Goal: Task Accomplishment & Management: Manage account settings

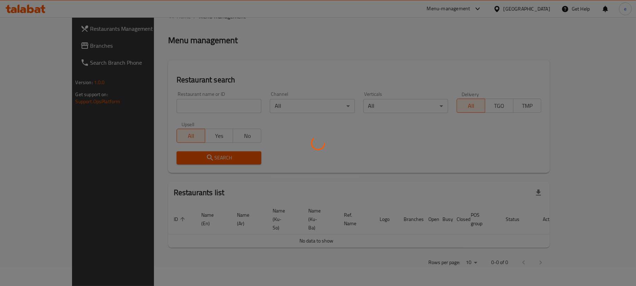
scroll to position [79, 0]
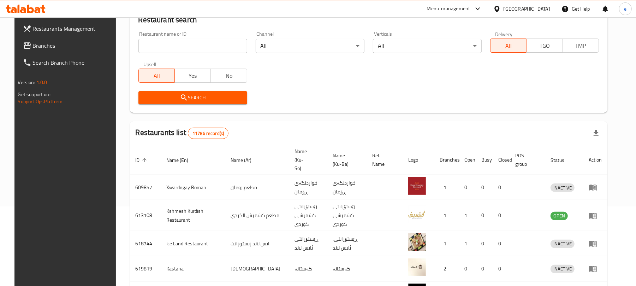
click at [33, 42] on span "Branches" at bounding box center [74, 45] width 82 height 8
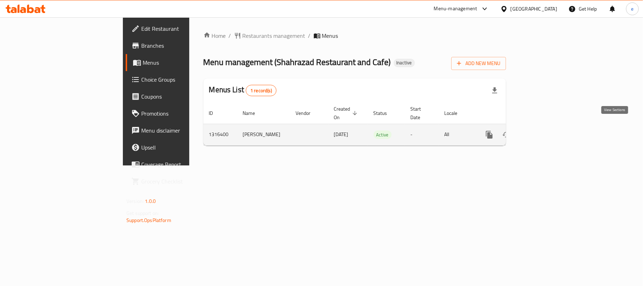
click at [544, 130] on icon "enhanced table" at bounding box center [540, 134] width 8 height 8
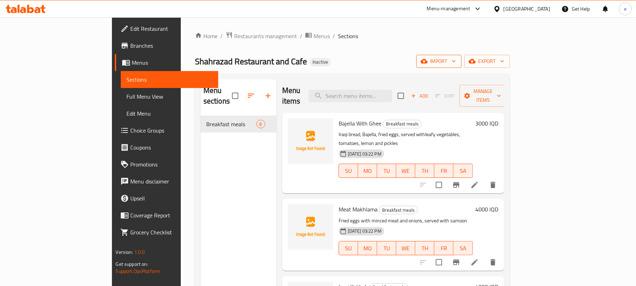
click at [456, 62] on span "import" at bounding box center [439, 61] width 34 height 9
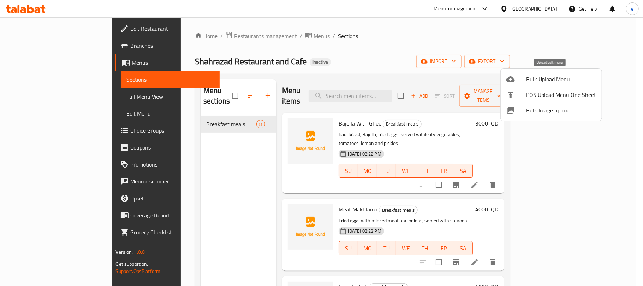
click at [543, 83] on span "Bulk Upload Menu" at bounding box center [561, 79] width 70 height 8
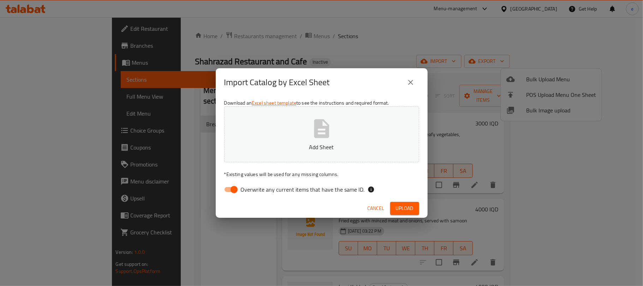
click at [291, 149] on p "Add Sheet" at bounding box center [321, 147] width 173 height 8
click at [227, 191] on input "Overwrite any current items that have the same ID." at bounding box center [234, 188] width 40 height 13
checkbox input "false"
click at [290, 157] on button "Add Sheet" at bounding box center [321, 134] width 195 height 56
click at [407, 208] on span "Upload" at bounding box center [405, 208] width 18 height 9
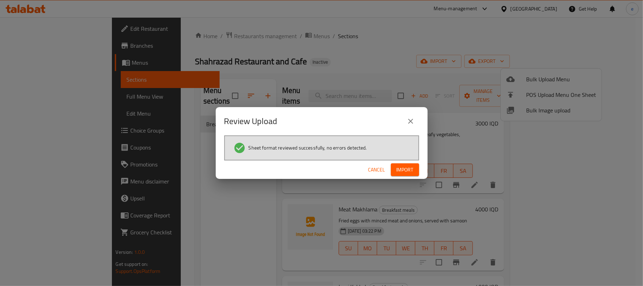
click at [417, 170] on button "Import" at bounding box center [405, 169] width 28 height 13
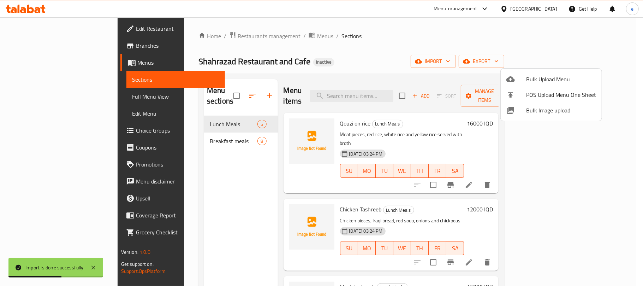
click at [198, 237] on div at bounding box center [321, 143] width 643 height 286
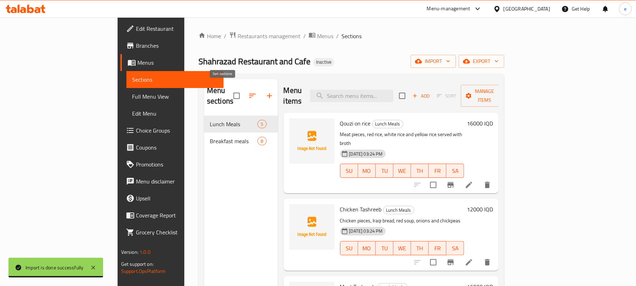
click at [248, 95] on icon "button" at bounding box center [252, 95] width 8 height 8
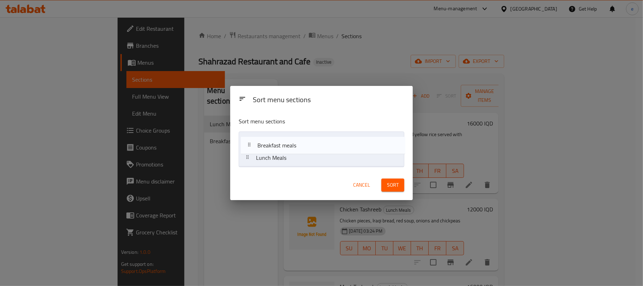
drag, startPoint x: 277, startPoint y: 161, endPoint x: 280, endPoint y: 144, distance: 16.7
click at [280, 144] on nav "Lunch Meals Breakfast meals" at bounding box center [322, 148] width 166 height 35
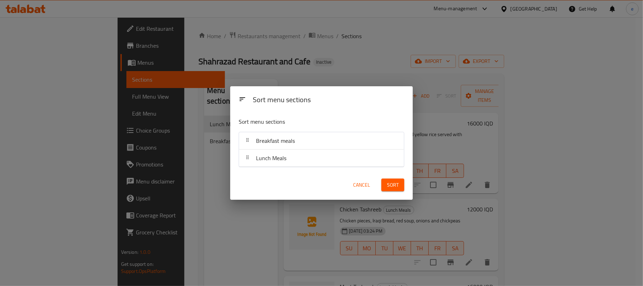
click at [400, 186] on button "Sort" at bounding box center [392, 184] width 23 height 13
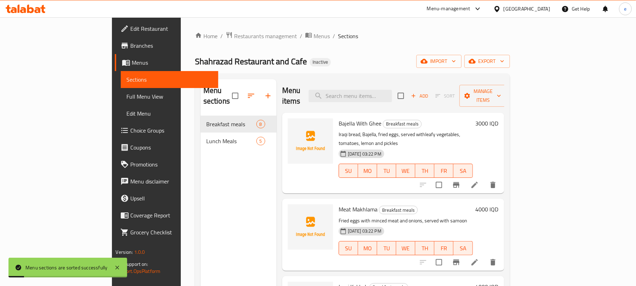
click at [200, 161] on div "Menu sections Breakfast meals 8 Lunch Meals 5" at bounding box center [238, 222] width 76 height 286
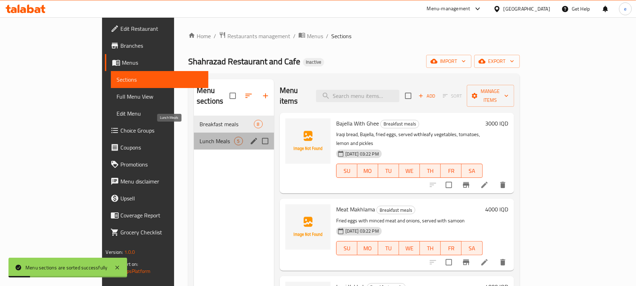
click at [199, 137] on span "Lunch Meals" at bounding box center [216, 141] width 34 height 8
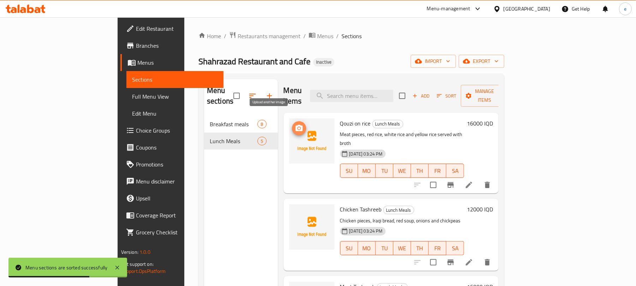
click at [292, 124] on span "upload picture" at bounding box center [299, 128] width 14 height 8
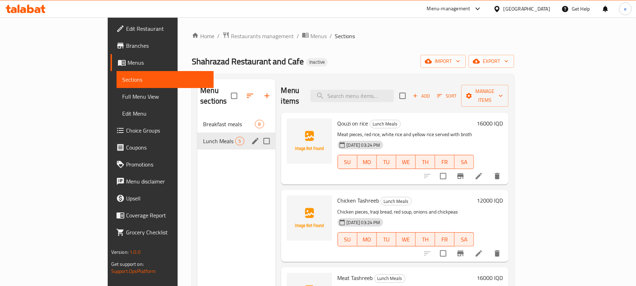
click at [259, 133] on input "Menu sections" at bounding box center [266, 140] width 15 height 15
checkbox input "true"
click at [243, 92] on icon "button" at bounding box center [246, 95] width 6 height 6
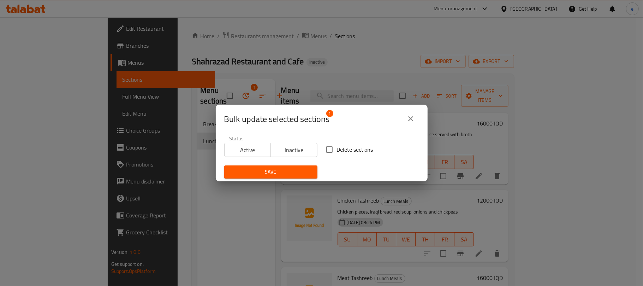
click at [329, 150] on input "Delete sections" at bounding box center [329, 149] width 15 height 15
checkbox input "true"
click at [290, 170] on span "Save" at bounding box center [271, 171] width 82 height 9
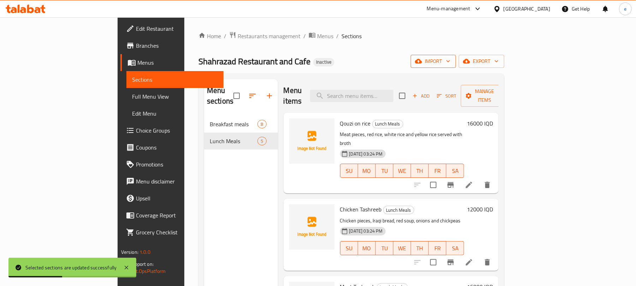
click at [450, 64] on span "import" at bounding box center [433, 61] width 34 height 9
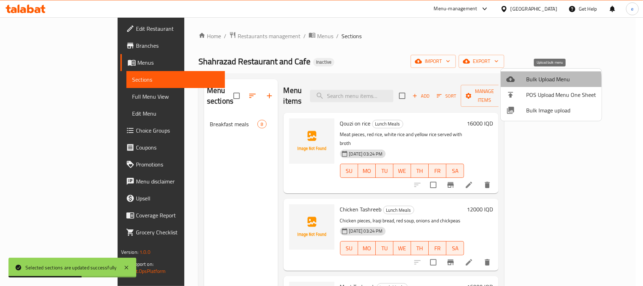
click at [532, 83] on span "Bulk Upload Menu" at bounding box center [561, 79] width 70 height 8
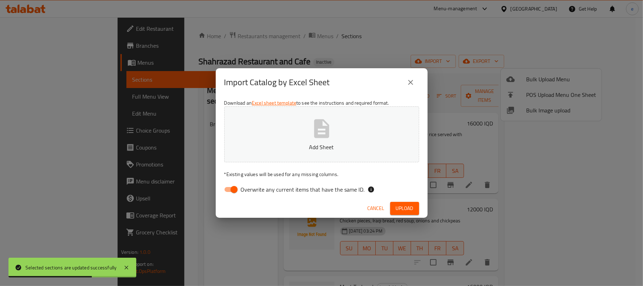
click at [222, 196] on input "Overwrite any current items that have the same ID." at bounding box center [234, 188] width 40 height 13
checkbox input "false"
click at [318, 147] on p "Add Sheet" at bounding box center [321, 147] width 173 height 8
click at [409, 206] on span "Upload" at bounding box center [405, 208] width 18 height 9
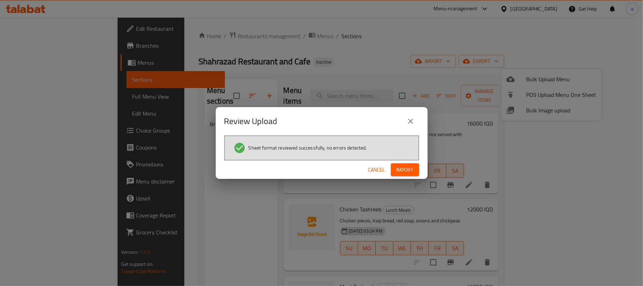
click at [407, 171] on span "Import" at bounding box center [404, 169] width 17 height 9
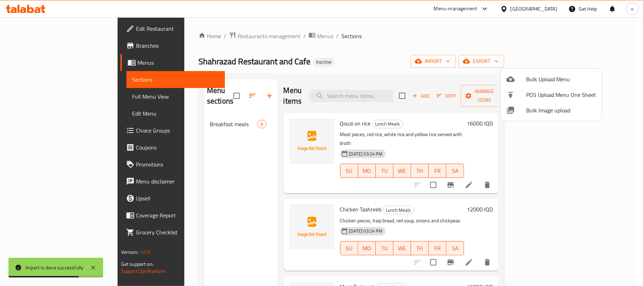
click at [204, 193] on div at bounding box center [321, 143] width 643 height 286
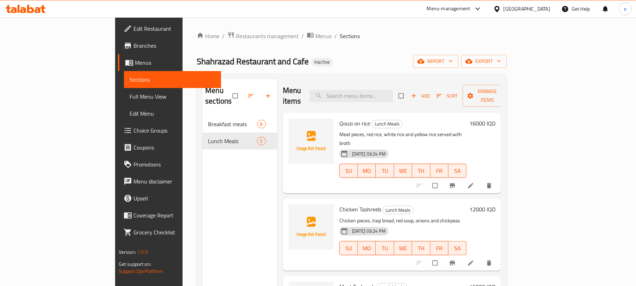
click at [130, 97] on span "Full Menu View" at bounding box center [173, 96] width 86 height 8
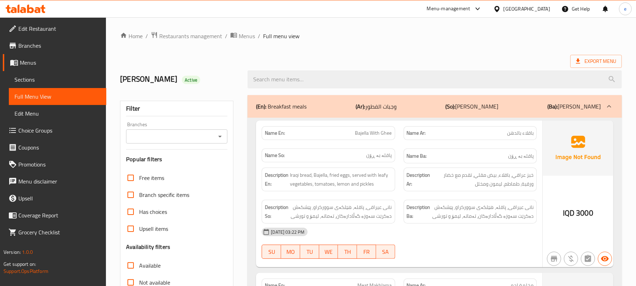
click at [217, 136] on icon "Open" at bounding box center [220, 136] width 8 height 8
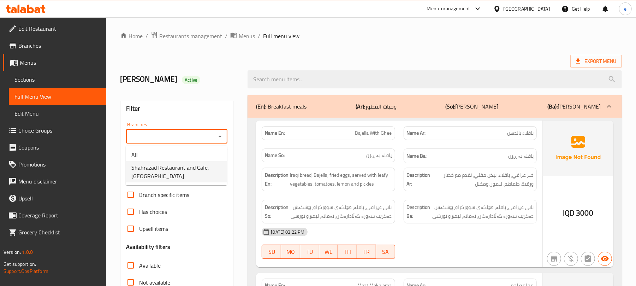
click at [188, 167] on span "Shahrazad Restaurant and Cafe,Karada Dakhel" at bounding box center [176, 171] width 90 height 17
click at [339, 110] on div "(En): Breakfast meals (Ar): وجبات الفطور (So): ژەمی نانی بەیانی (Ba): ژەمی نانی…" at bounding box center [428, 106] width 345 height 8
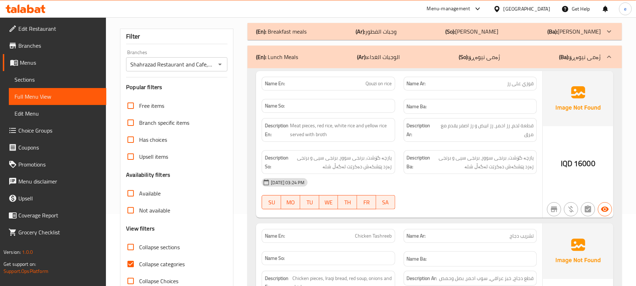
scroll to position [94, 0]
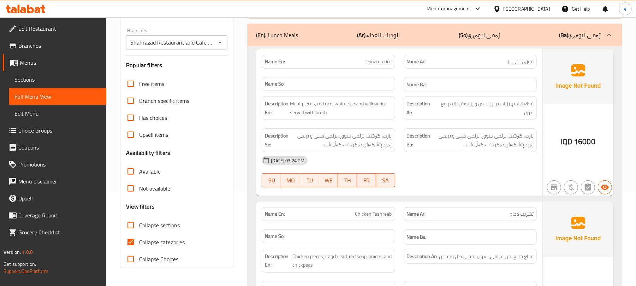
drag, startPoint x: 458, startPoint y: 128, endPoint x: 355, endPoint y: 114, distance: 103.9
click at [458, 128] on div "Description Ba: پارچە گۆشت، برنجی سوور، برنجی سپی و برنجی زەرد پێشکەش دەکرێت لە…" at bounding box center [470, 140] width 142 height 32
click at [216, 44] on icon "Open" at bounding box center [220, 42] width 8 height 8
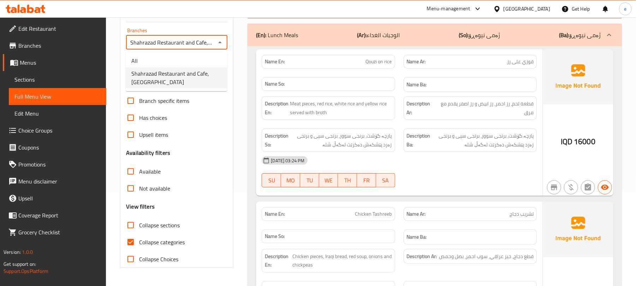
scroll to position [0, 28]
click at [175, 62] on li "All" at bounding box center [176, 60] width 101 height 13
click at [222, 44] on icon "Open" at bounding box center [220, 42] width 8 height 8
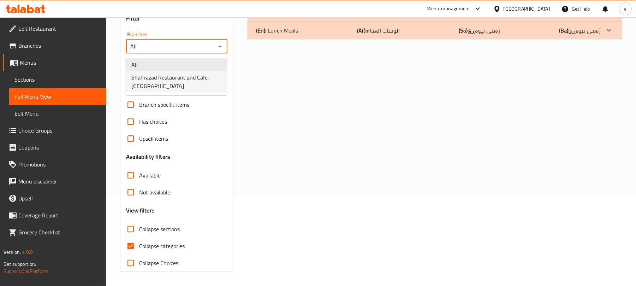
click at [195, 76] on span "Shahrazad Restaurant and Cafe,Karada Dakhel" at bounding box center [176, 81] width 90 height 17
type input "Shahrazad Restaurant and Cafe,Karada Dakhel"
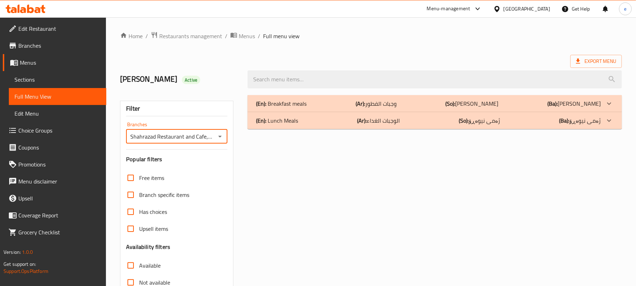
click at [327, 116] on div "(En): Lunch Meals (Ar): الوجبات الغداء (So): ژەمی نیوەڕۆ (Ba): ژەمی نیوەڕۆ" at bounding box center [428, 120] width 345 height 8
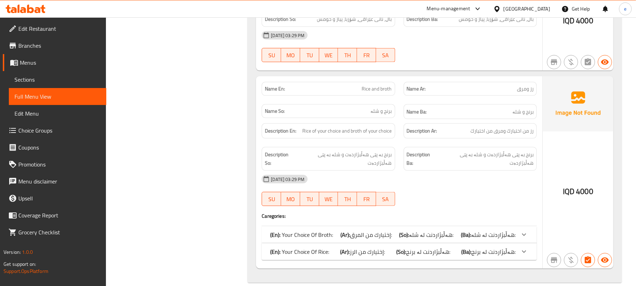
scroll to position [666, 0]
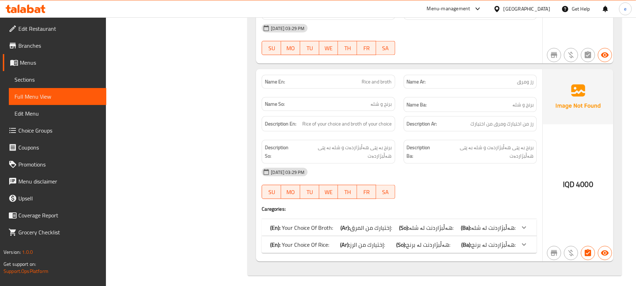
click at [406, 243] on b "(So):" at bounding box center [401, 244] width 10 height 11
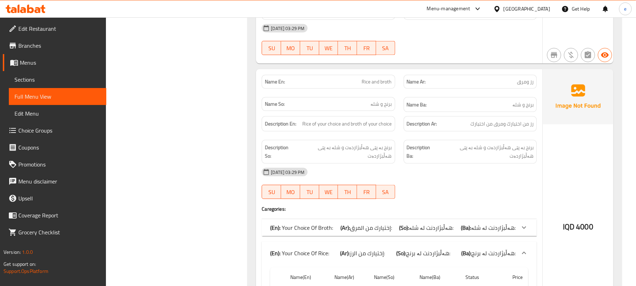
click at [409, 227] on b "(So):" at bounding box center [404, 227] width 10 height 11
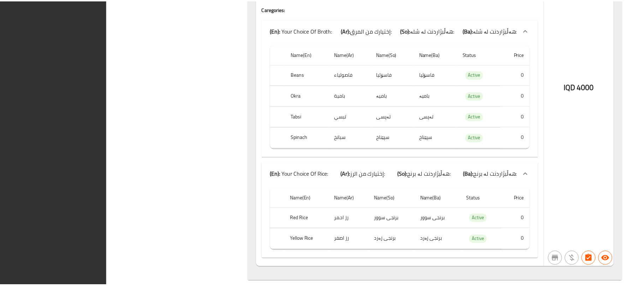
scroll to position [866, 0]
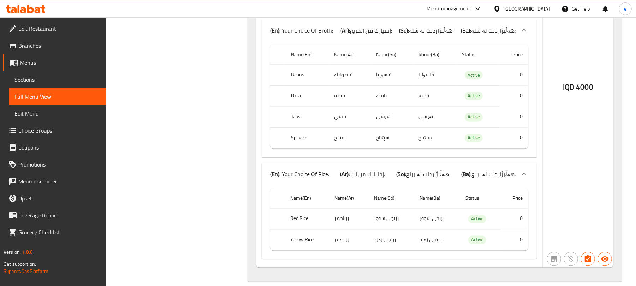
click at [40, 8] on icon at bounding box center [38, 10] width 6 height 6
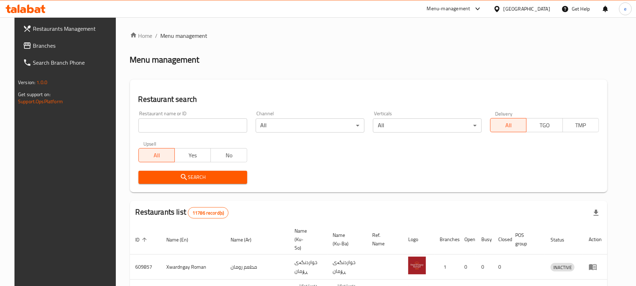
click at [148, 126] on input "search" at bounding box center [192, 125] width 109 height 14
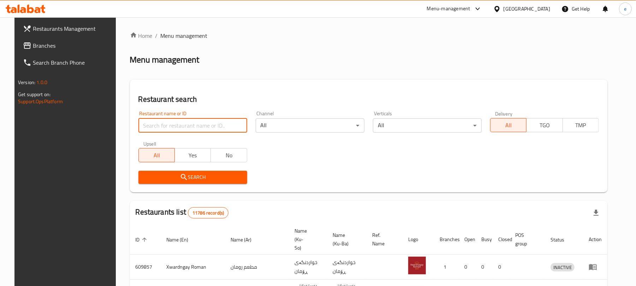
paste input "684633"
type input "684633"
click button "Search" at bounding box center [192, 176] width 109 height 13
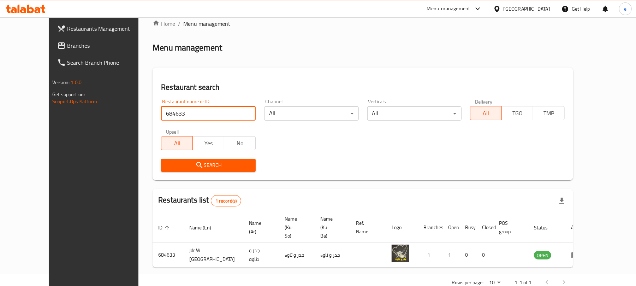
scroll to position [16, 0]
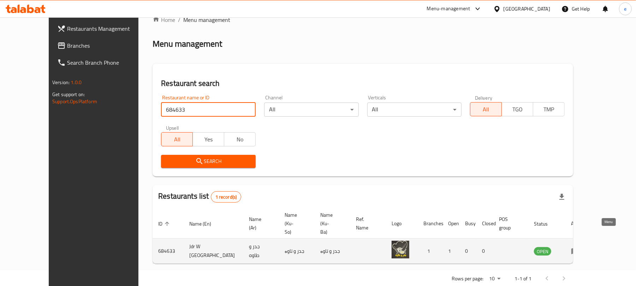
click at [584, 246] on link "enhanced table" at bounding box center [577, 250] width 13 height 8
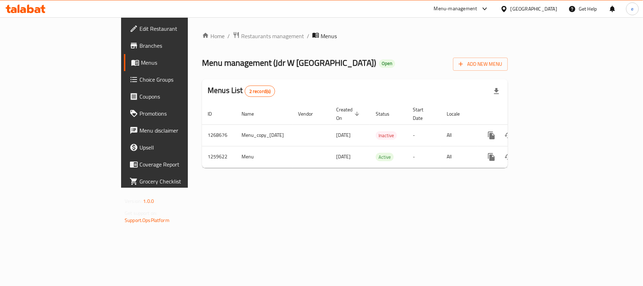
click at [124, 52] on link "Branches" at bounding box center [176, 45] width 104 height 17
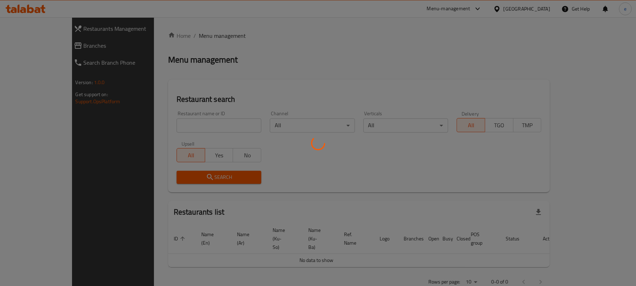
click at [179, 128] on div at bounding box center [318, 143] width 636 height 286
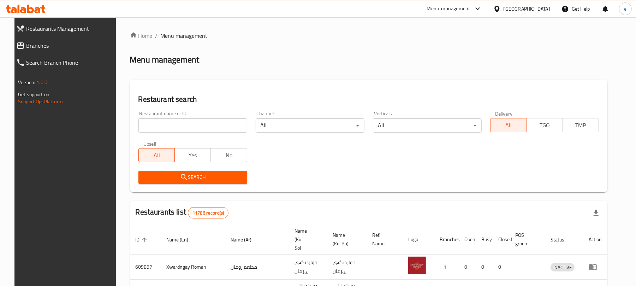
click at [181, 121] on input "search" at bounding box center [192, 125] width 109 height 14
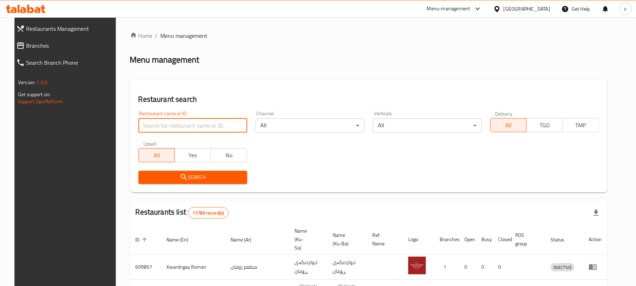
paste input "706807"
type input "706807"
click button "Search" at bounding box center [192, 176] width 109 height 13
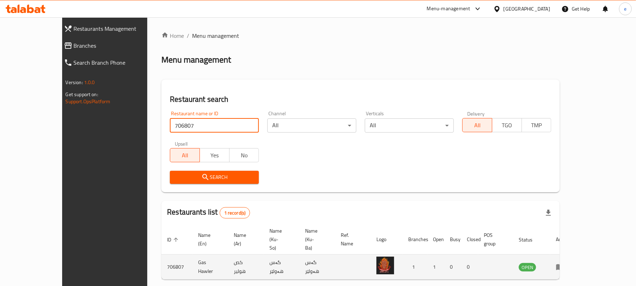
click at [564, 264] on icon "enhanced table" at bounding box center [560, 267] width 8 height 6
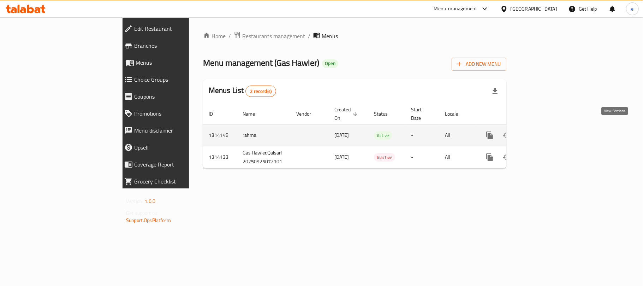
click at [544, 132] on icon "enhanced table" at bounding box center [540, 135] width 6 height 6
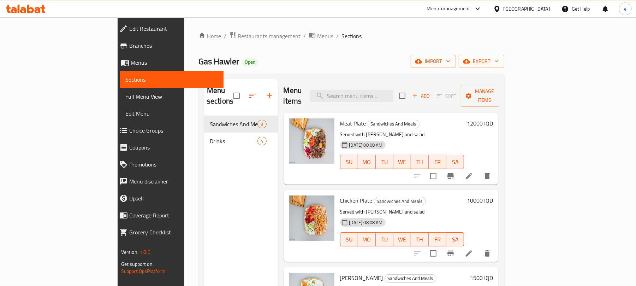
click at [498, 97] on div "Add Sort Manage items" at bounding box center [453, 96] width 109 height 22
click at [418, 92] on icon "button" at bounding box center [415, 95] width 6 height 6
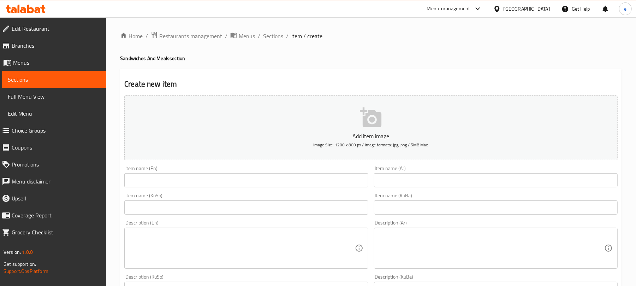
click at [422, 184] on input "text" at bounding box center [496, 180] width 244 height 14
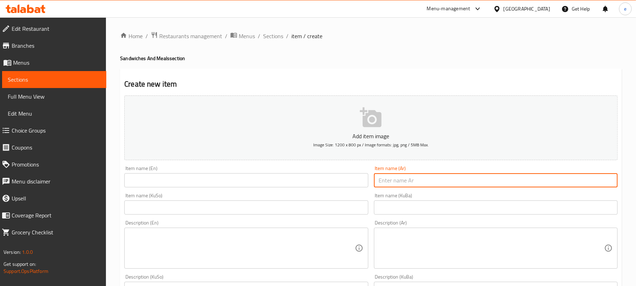
paste input "شاورما الدجاج"
type input "شاورما الدجاج"
click at [285, 185] on input "text" at bounding box center [246, 180] width 244 height 14
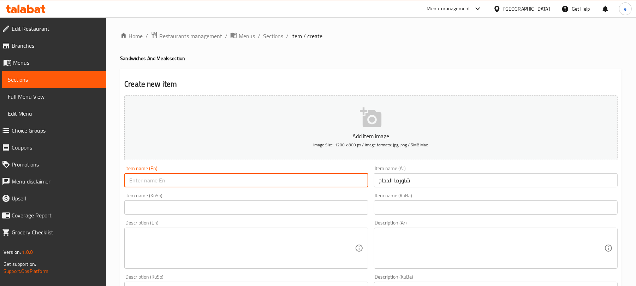
paste input "Chicken Shawarma"
type input "Chicken Shawarma"
click at [336, 208] on input "text" at bounding box center [246, 207] width 244 height 14
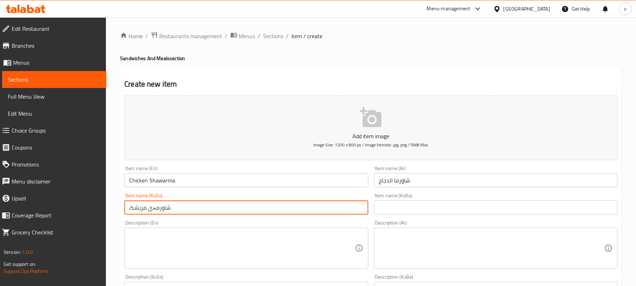
type input "شاورمەی مریشک"
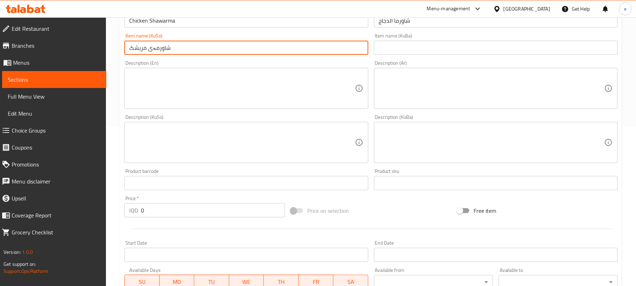
scroll to position [188, 0]
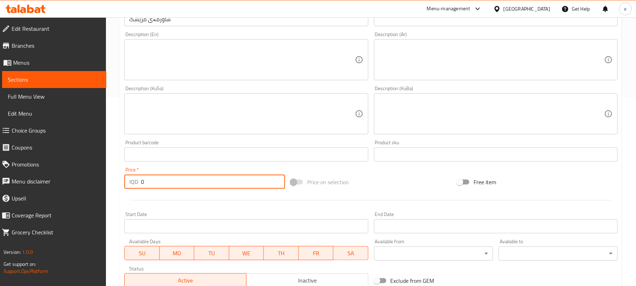
drag, startPoint x: 173, startPoint y: 178, endPoint x: 98, endPoint y: 182, distance: 74.9
click at [102, 181] on div "Edit Restaurant Branches Menus Sections Full Menu View Edit Menu Choice Groups …" at bounding box center [318, 110] width 636 height 563
paste input "150"
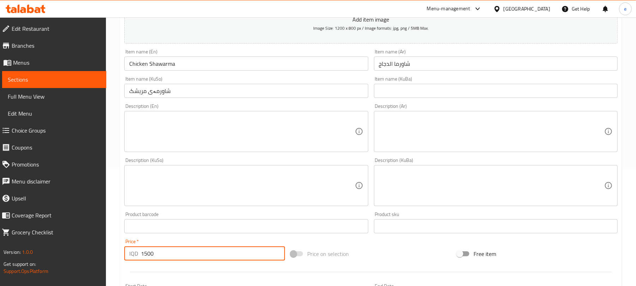
scroll to position [94, 0]
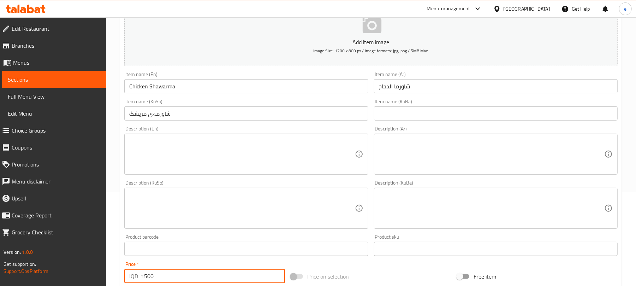
type input "1500"
click at [457, 170] on textarea at bounding box center [491, 154] width 225 height 34
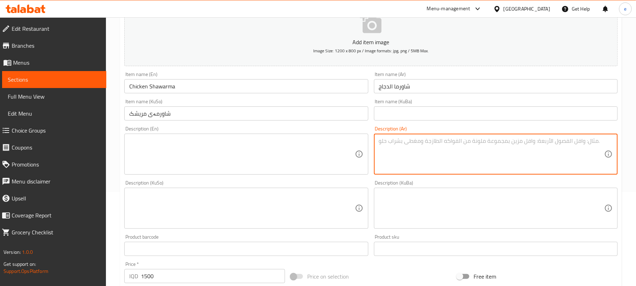
paste textarea "خبز لبناني ومخللات"
type textarea "خبز لبناني ومخللات"
click at [330, 157] on textarea at bounding box center [241, 154] width 225 height 34
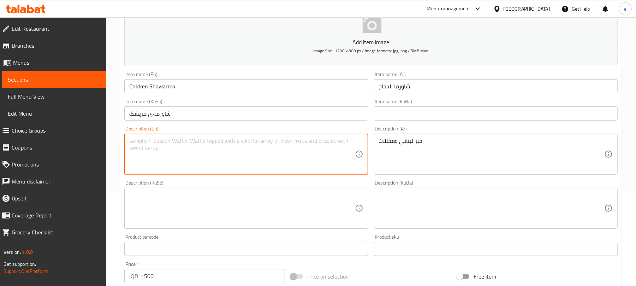
paste textarea "Lebanes bread and pickels"
type textarea "Lebanes bread and pickels"
click at [310, 198] on textarea at bounding box center [241, 208] width 225 height 34
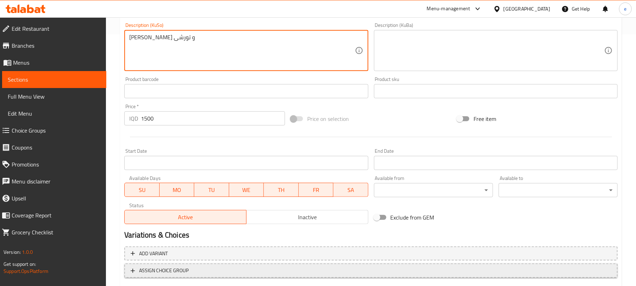
scroll to position [294, 0]
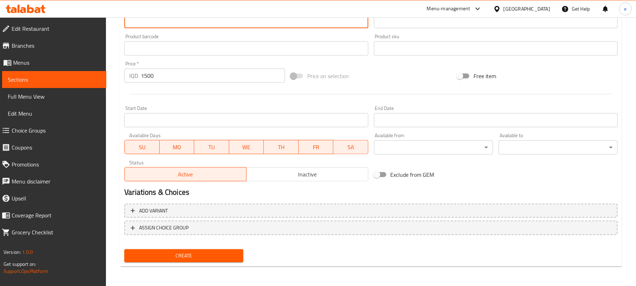
type textarea "نانی لوبنانی و تورشی"
click at [221, 253] on span "Create" at bounding box center [184, 255] width 108 height 9
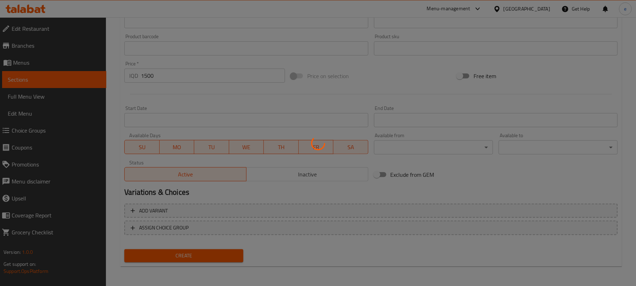
type input "0"
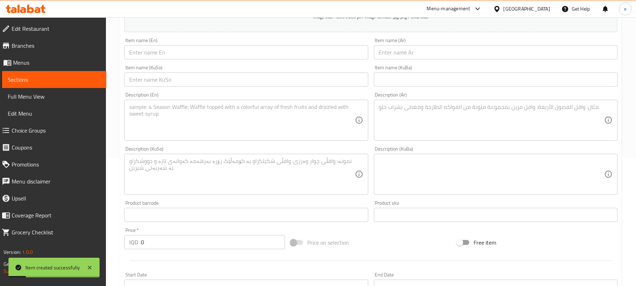
scroll to position [106, 0]
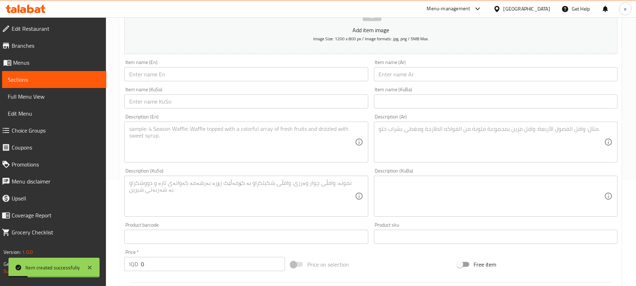
click at [281, 139] on textarea at bounding box center [241, 142] width 225 height 34
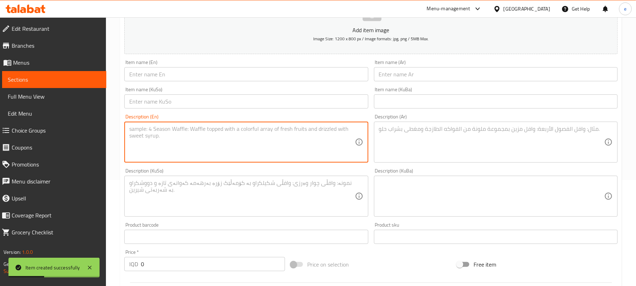
paste textarea "Lebanes bread and pickels"
type textarea "Lebanes bread and pickels"
click at [447, 150] on textarea at bounding box center [491, 142] width 225 height 34
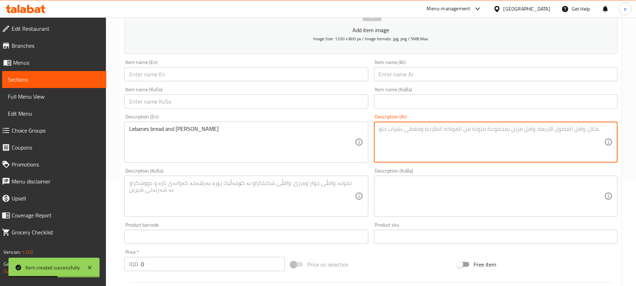
paste textarea "خبز لبناني ومخللات"
type textarea "خبز لبناني ومخللات"
click at [290, 214] on div "Description (KuSo)" at bounding box center [246, 195] width 244 height 41
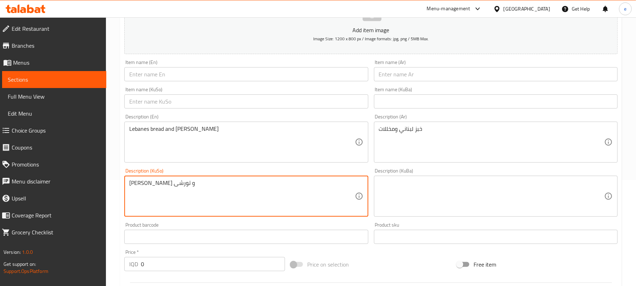
type textarea "نانی لوبنانی و تورشی"
drag, startPoint x: 302, startPoint y: 96, endPoint x: 303, endPoint y: 101, distance: 4.3
click at [302, 96] on input "text" at bounding box center [246, 101] width 244 height 14
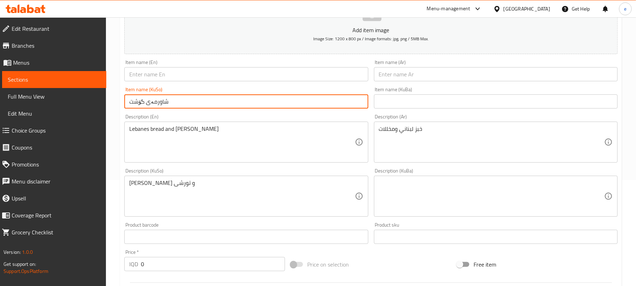
type input "شاورمەی گۆشت"
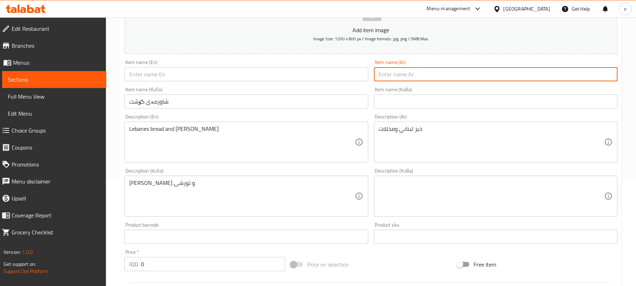
click at [436, 76] on input "text" at bounding box center [496, 74] width 244 height 14
paste input "لحم شاورما"
type input "لحم شاورما"
click at [285, 81] on input "text" at bounding box center [246, 74] width 244 height 14
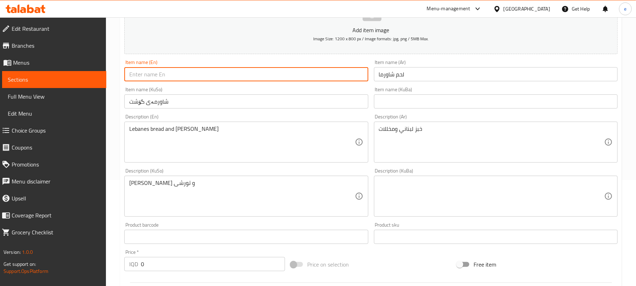
paste input "Meat Shawarma"
type input "Meat Shawarma"
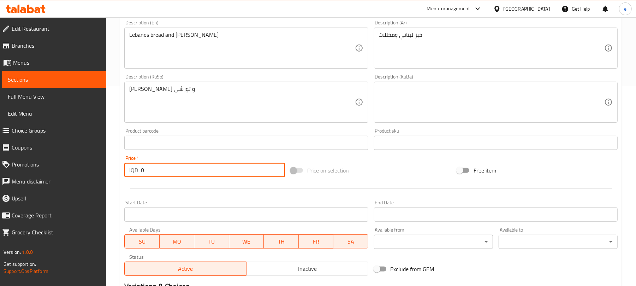
drag, startPoint x: 181, startPoint y: 163, endPoint x: 101, endPoint y: 164, distance: 80.9
click at [102, 164] on div "Edit Restaurant Branches Menus Sections Full Menu View Edit Menu Choice Groups …" at bounding box center [318, 99] width 636 height 563
paste input "200"
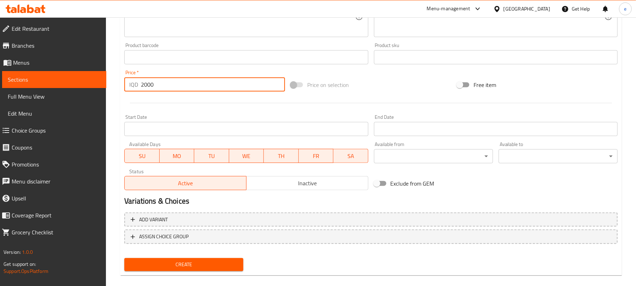
scroll to position [294, 0]
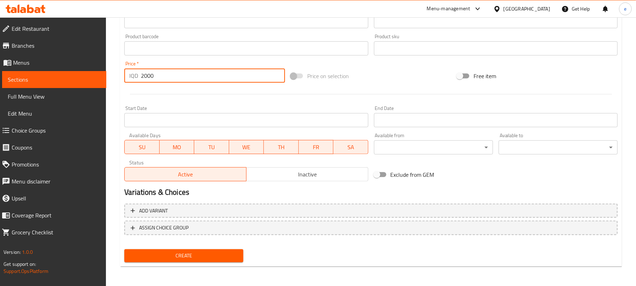
type input "2000"
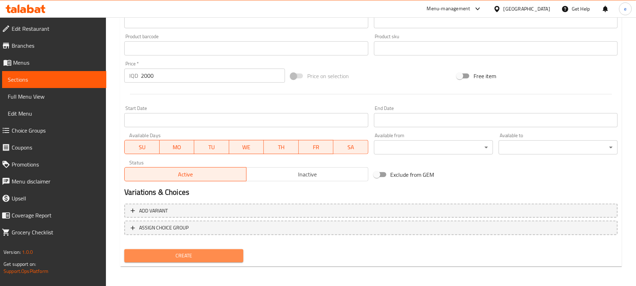
click at [219, 256] on span "Create" at bounding box center [184, 255] width 108 height 9
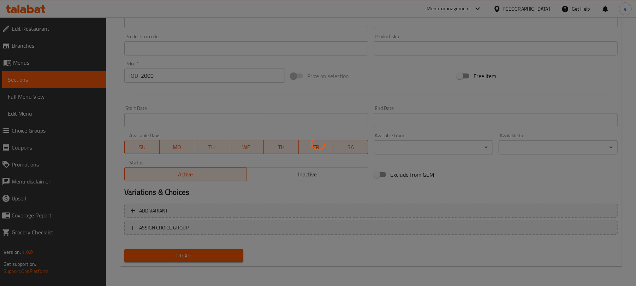
type input "0"
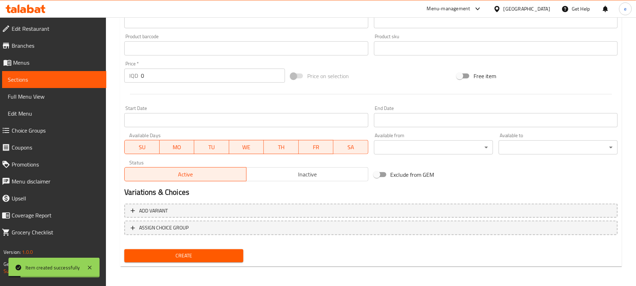
click at [44, 98] on span "Full Menu View" at bounding box center [54, 96] width 93 height 8
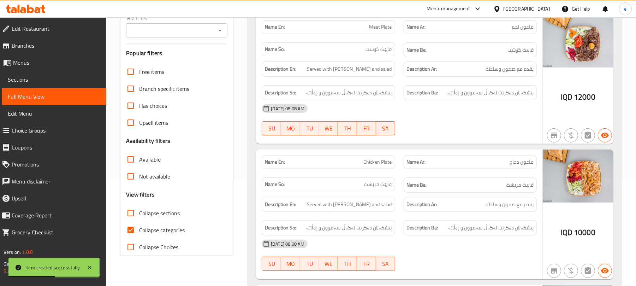
scroll to position [12, 0]
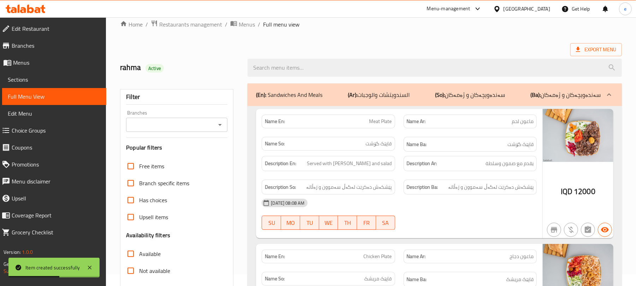
click at [218, 125] on icon "Open" at bounding box center [220, 124] width 8 height 8
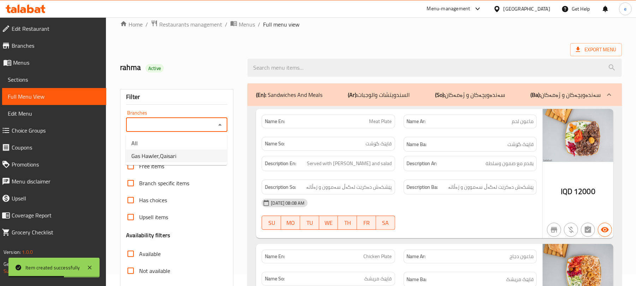
click at [166, 158] on span "Gas Hawler,Qaisari" at bounding box center [153, 155] width 45 height 8
type input "Gas Hawler,Qaisari"
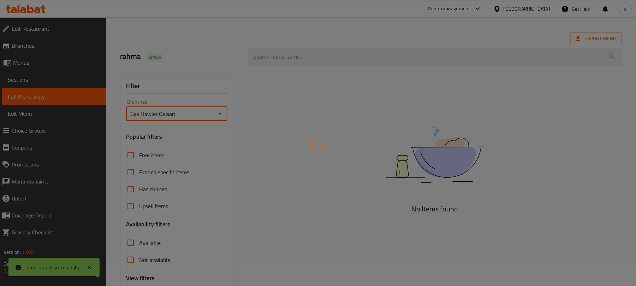
scroll to position [0, 0]
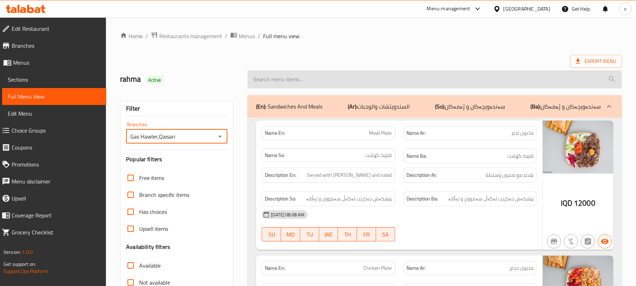
click at [310, 79] on input "search" at bounding box center [434, 79] width 374 height 18
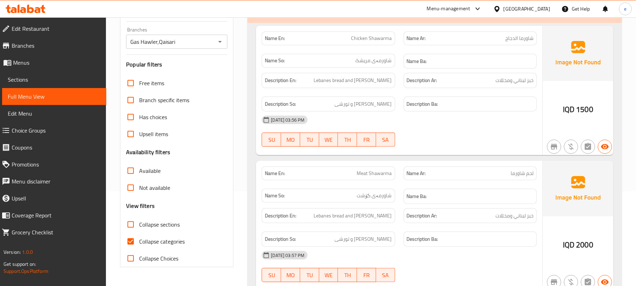
scroll to position [129, 0]
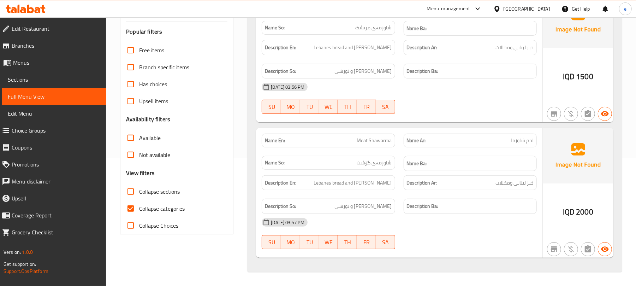
type input "shawarma"
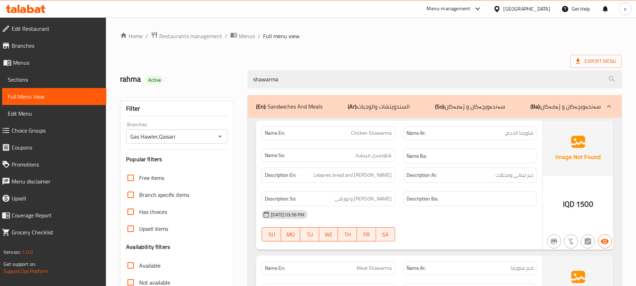
click at [36, 10] on icon at bounding box center [38, 10] width 6 height 6
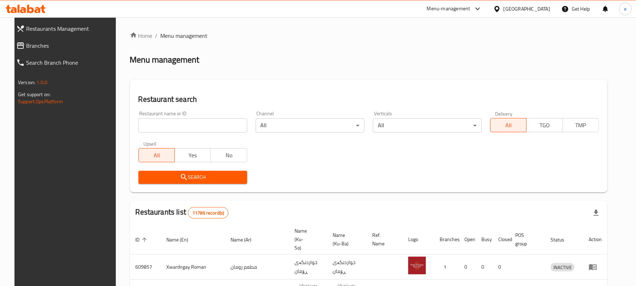
click at [184, 121] on input "search" at bounding box center [192, 125] width 109 height 14
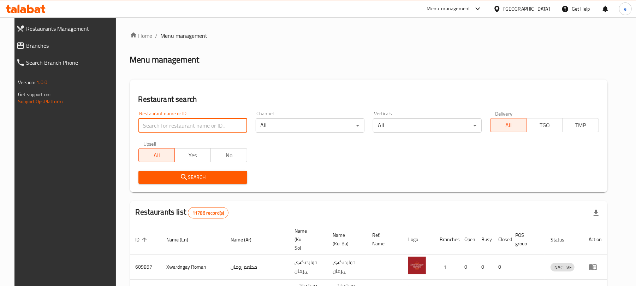
paste input "706134"
type input "706134"
click button "Search" at bounding box center [192, 176] width 109 height 13
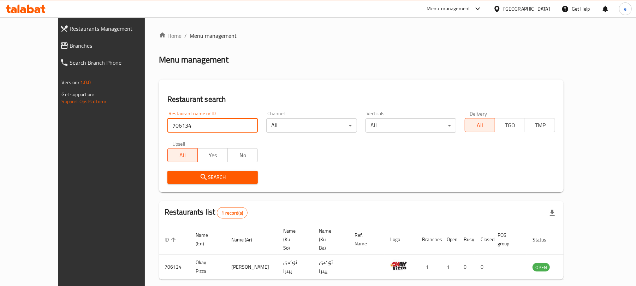
scroll to position [16, 0]
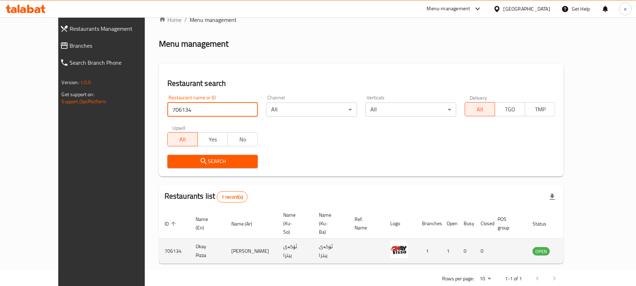
click at [588, 239] on td "enhanced table" at bounding box center [576, 250] width 24 height 25
click at [577, 248] on icon "enhanced table" at bounding box center [574, 251] width 8 height 6
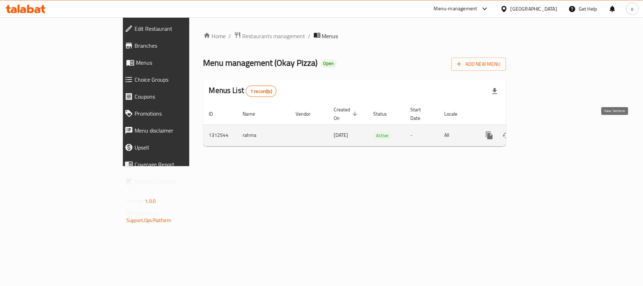
click at [544, 131] on icon "enhanced table" at bounding box center [540, 135] width 8 height 8
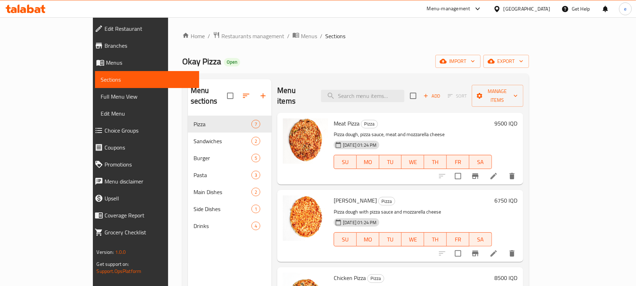
click at [441, 95] on span "Add" at bounding box center [431, 96] width 19 height 8
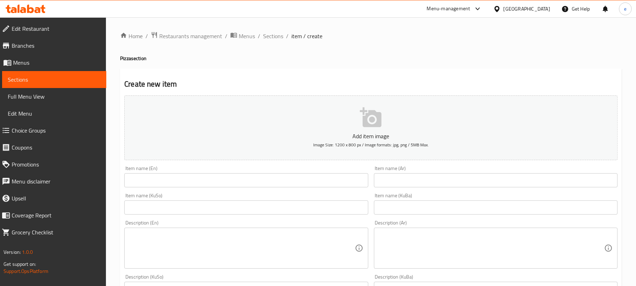
click at [320, 185] on input "text" at bounding box center [246, 180] width 244 height 14
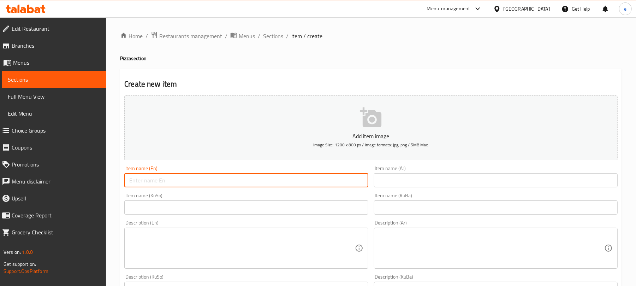
paste input "Pizza Calzone"
type input "Pizza Calzone"
click at [409, 173] on div "Item name (Ar) Item name (Ar)" at bounding box center [496, 177] width 244 height 22
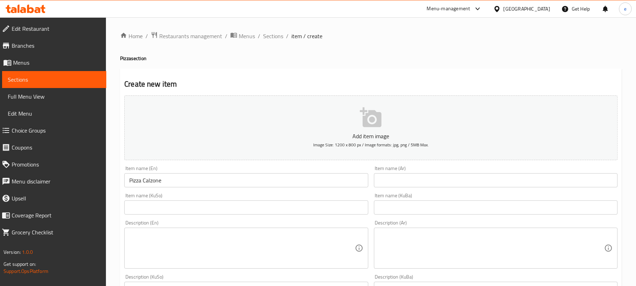
click at [414, 183] on input "text" at bounding box center [496, 180] width 244 height 14
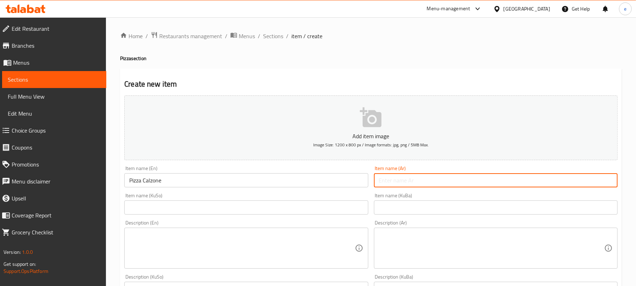
paste input "بيتزا كالزوني"
type input "بيتزا كالزوني"
click at [341, 213] on input "text" at bounding box center [246, 207] width 244 height 14
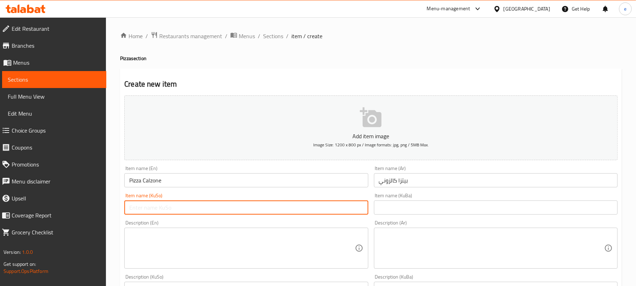
paste input "پیتزا کالزۆن"
click at [355, 212] on input "پیتزا کالزۆن" at bounding box center [246, 207] width 244 height 14
type input "پیتزای کالزۆنی"
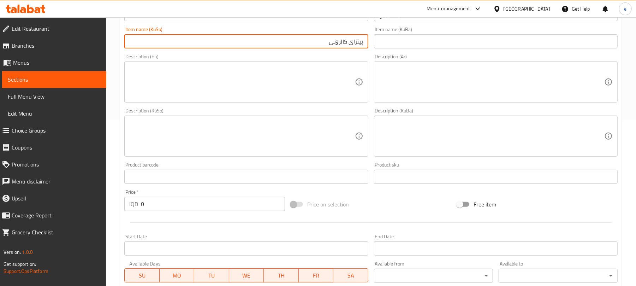
scroll to position [188, 0]
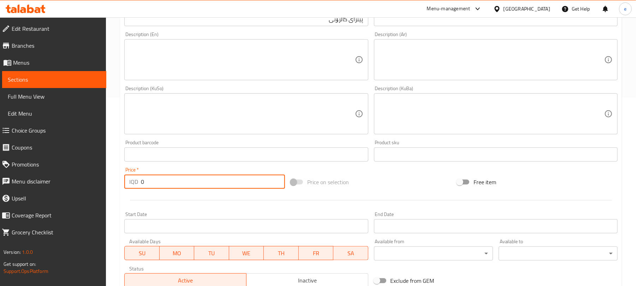
drag, startPoint x: 161, startPoint y: 184, endPoint x: 131, endPoint y: 188, distance: 31.0
click at [131, 188] on div "IQD 0 Price *" at bounding box center [204, 181] width 161 height 14
paste input "975"
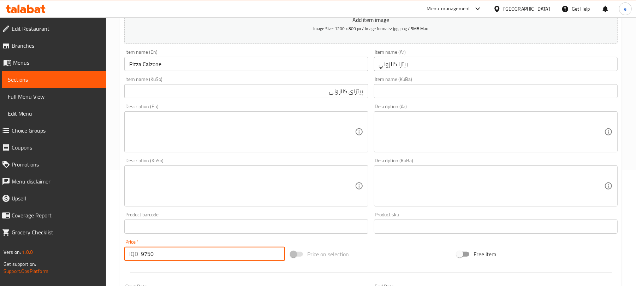
scroll to position [94, 0]
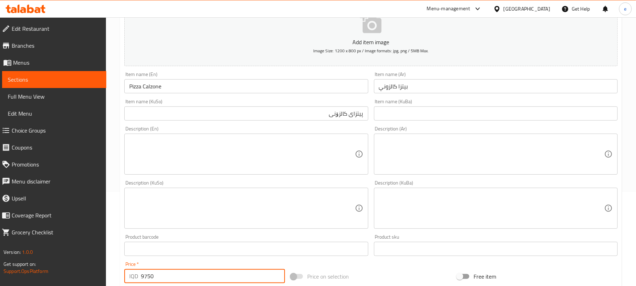
type input "9750"
click at [248, 149] on textarea at bounding box center [241, 154] width 225 height 34
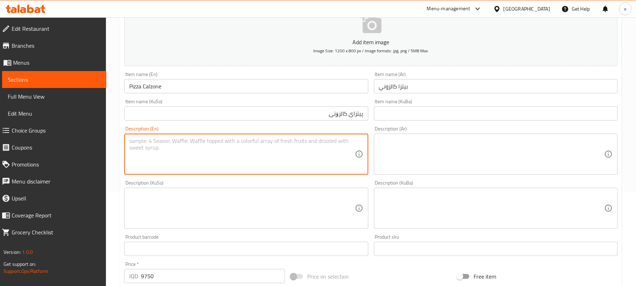
paste textarea "Pizza dough, chicken, meat, vegetables and cheese"
type textarea "Pizza dough, chicken, meat, vegetables and cheese"
click at [509, 184] on div "Description (KuBa) Description (KuBa)" at bounding box center [496, 204] width 244 height 48
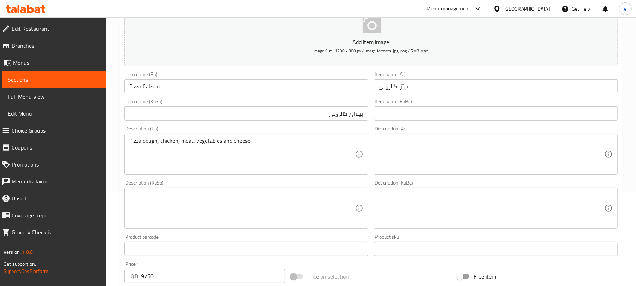
click at [490, 164] on textarea at bounding box center [491, 154] width 225 height 34
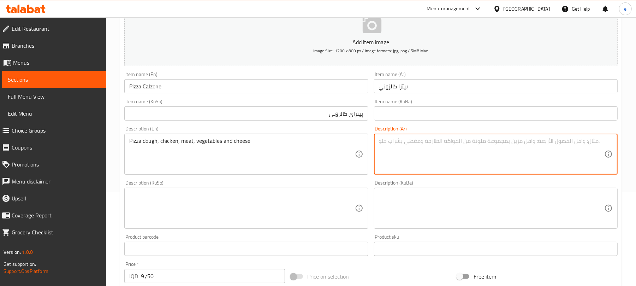
paste textarea "عجينة بيتزا، دجاج، لحم، خضار وجبن"
type textarea "عجينة بيتزا، دجاج، لحم، خضار وجبن"
click at [330, 208] on textarea at bounding box center [241, 208] width 225 height 34
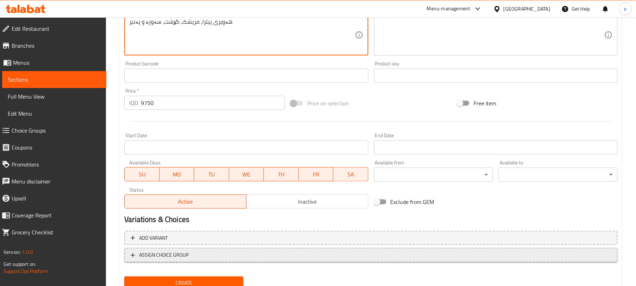
scroll to position [294, 0]
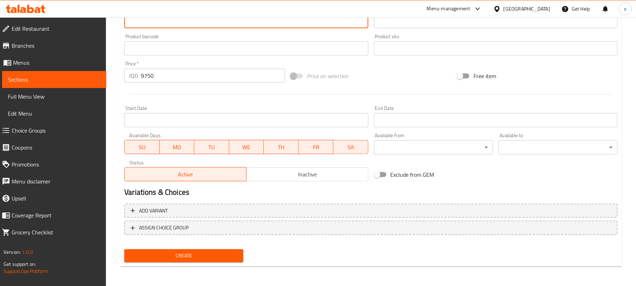
type textarea "هەویری پیتزا، مریشک، گۆشت، سەوزە و پەنیر"
click at [206, 253] on span "Create" at bounding box center [184, 255] width 108 height 9
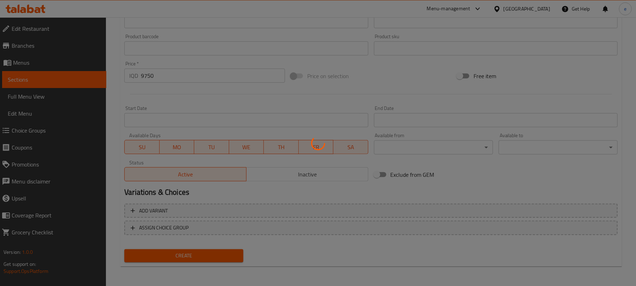
type input "0"
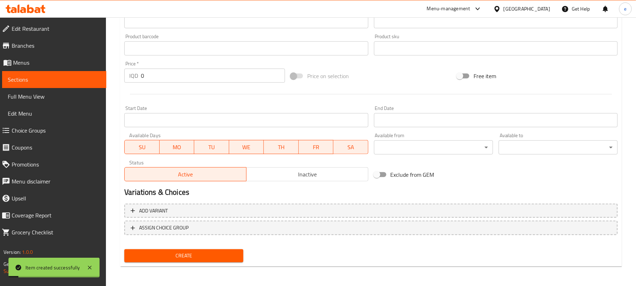
click at [50, 80] on span "Sections" at bounding box center [54, 79] width 93 height 8
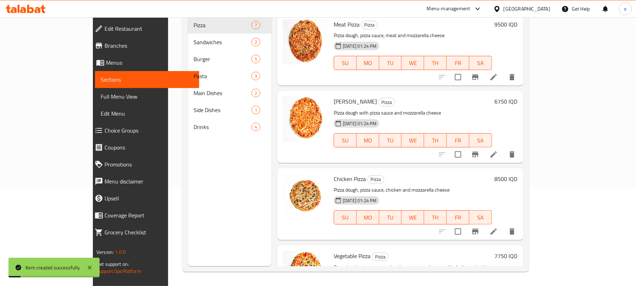
scroll to position [99, 0]
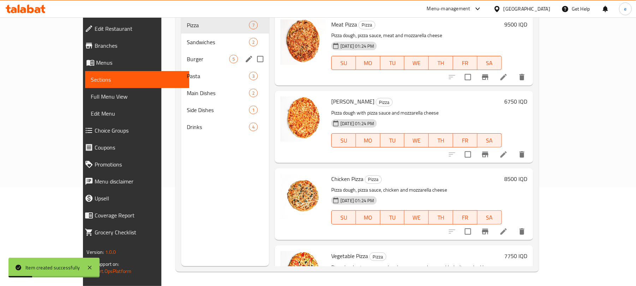
click at [187, 55] on span "Burger" at bounding box center [208, 59] width 42 height 8
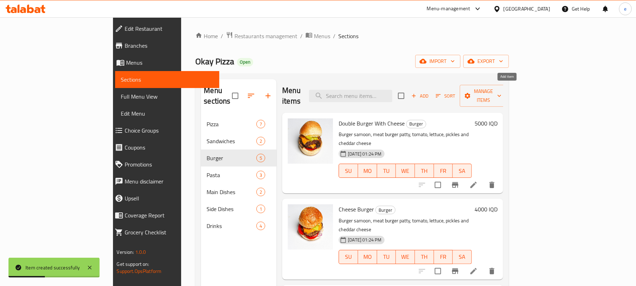
click at [417, 92] on icon "button" at bounding box center [414, 95] width 6 height 6
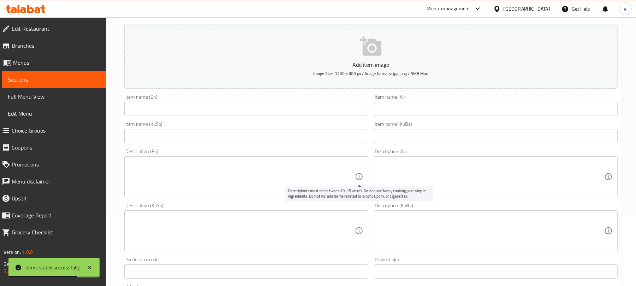
scroll to position [94, 0]
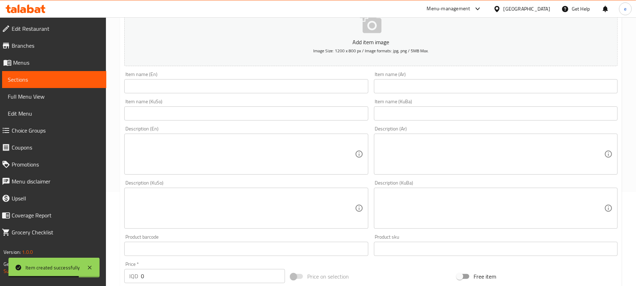
click at [327, 116] on input "text" at bounding box center [246, 113] width 244 height 14
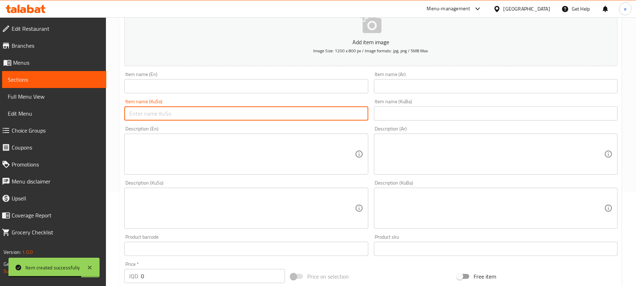
paste input "مینی بەرگر"
type input "مینی بەرگر"
click at [280, 89] on input "text" at bounding box center [246, 86] width 244 height 14
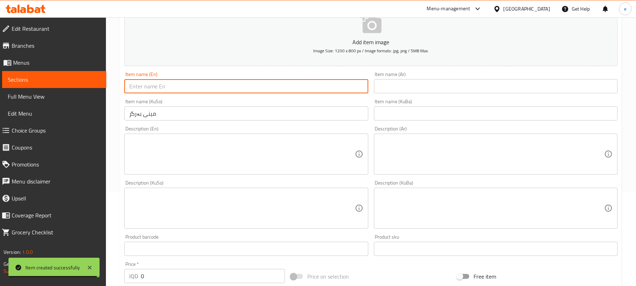
paste input "Mini Burger"
type input "Mini Burger"
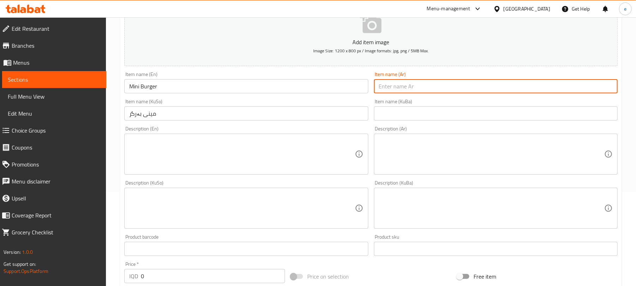
click at [441, 83] on input "text" at bounding box center [496, 86] width 244 height 14
paste input "ميني برجر"
type input "ميني برجر"
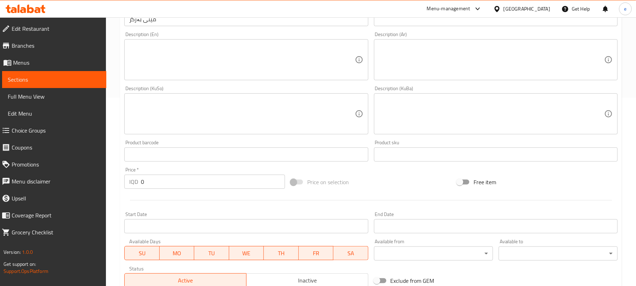
drag, startPoint x: 184, startPoint y: 184, endPoint x: 95, endPoint y: 181, distance: 88.6
click at [95, 181] on div "Edit Restaurant Branches Menus Sections Full Menu View Edit Menu Choice Groups …" at bounding box center [318, 110] width 636 height 563
paste input "850"
type input "8500"
click at [35, 81] on span "Sections" at bounding box center [54, 79] width 93 height 8
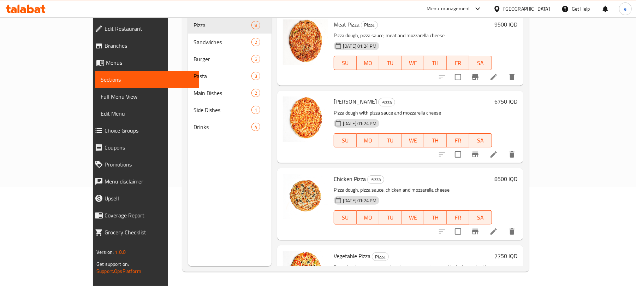
scroll to position [99, 0]
click at [101, 98] on span "Full Menu View" at bounding box center [147, 96] width 93 height 8
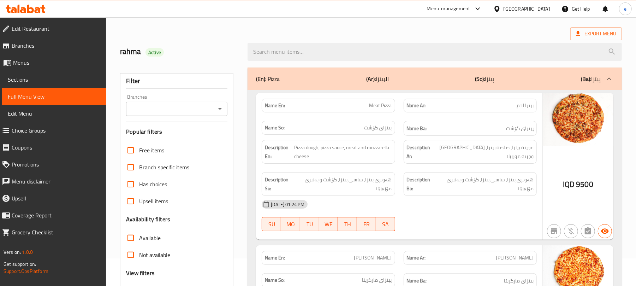
scroll to position [5, 0]
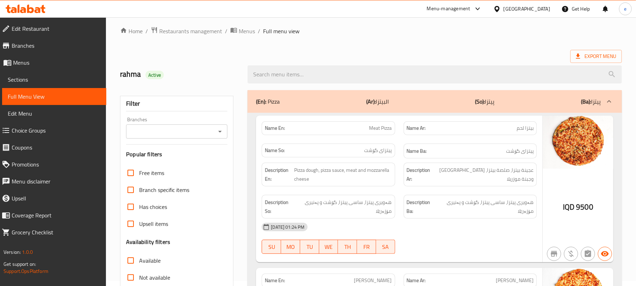
click at [219, 131] on icon "Open" at bounding box center [220, 132] width 4 height 2
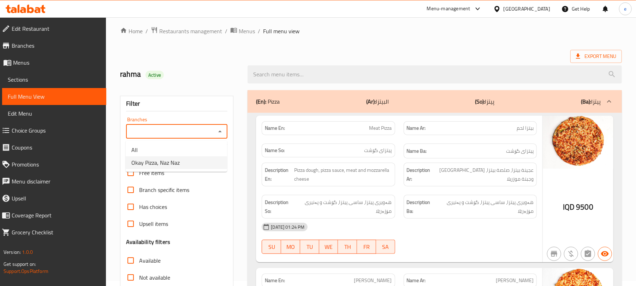
click at [185, 163] on li "Okay Pizza, Naz Naz" at bounding box center [176, 162] width 101 height 13
type input "Okay Pizza, Naz Naz"
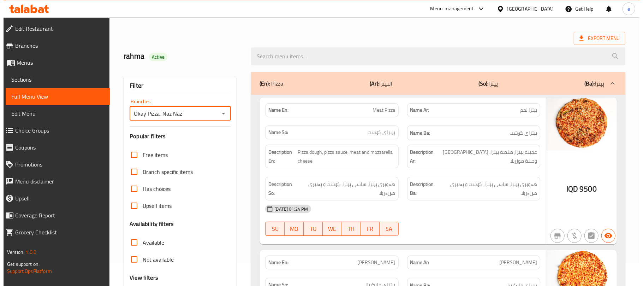
scroll to position [0, 0]
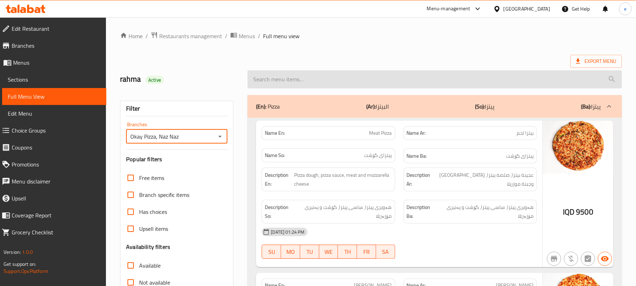
click at [341, 81] on input "search" at bounding box center [434, 79] width 374 height 18
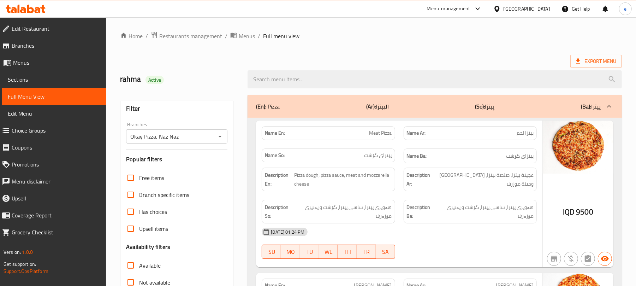
paste input "Calzone"
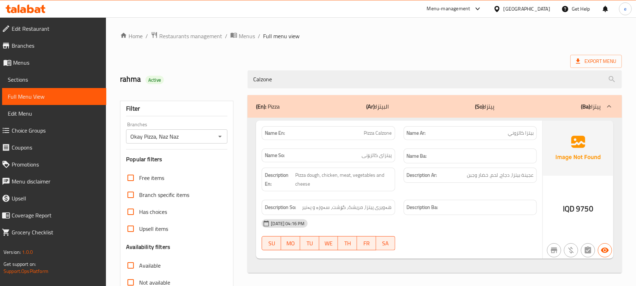
type input "Calzone"
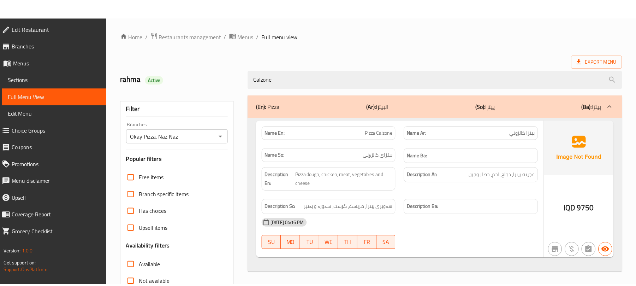
scroll to position [91, 0]
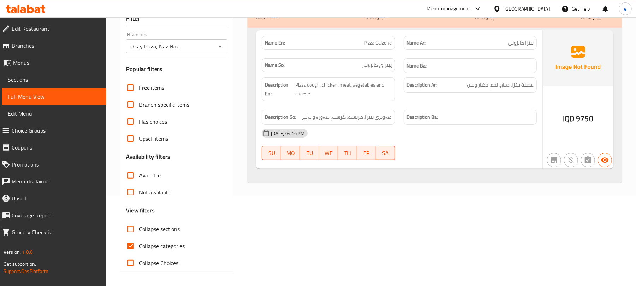
click at [31, 7] on icon at bounding box center [30, 9] width 7 height 8
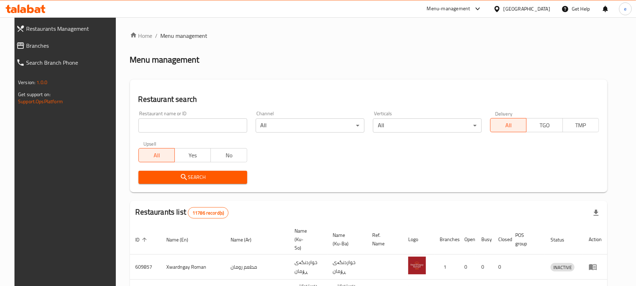
click at [196, 123] on input "search" at bounding box center [192, 125] width 109 height 14
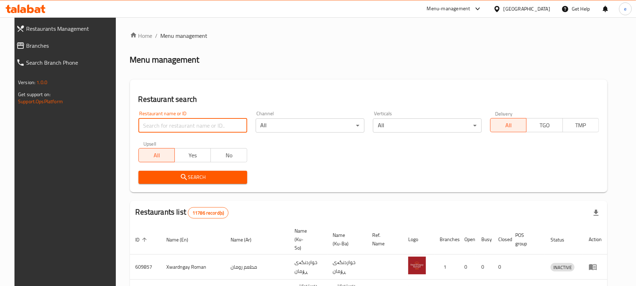
paste input "644250"
type input "644250"
click button "Search" at bounding box center [192, 176] width 109 height 13
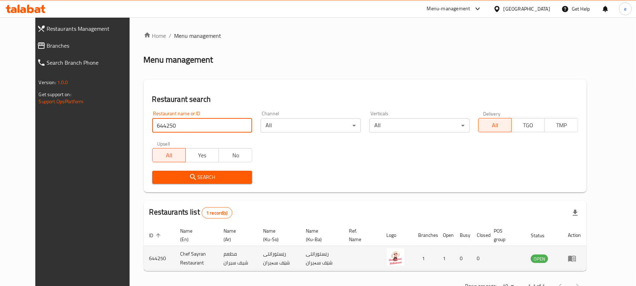
click at [576, 261] on icon "enhanced table" at bounding box center [572, 259] width 8 height 6
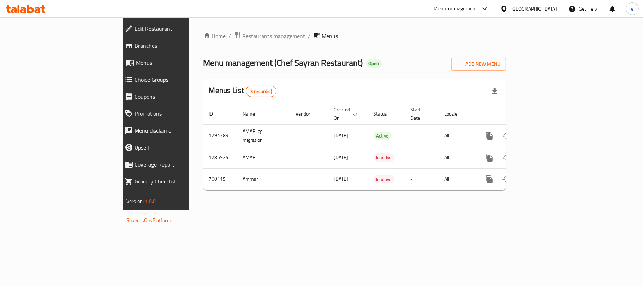
click at [134, 44] on span "Branches" at bounding box center [179, 45] width 90 height 8
